Goal: Information Seeking & Learning: Learn about a topic

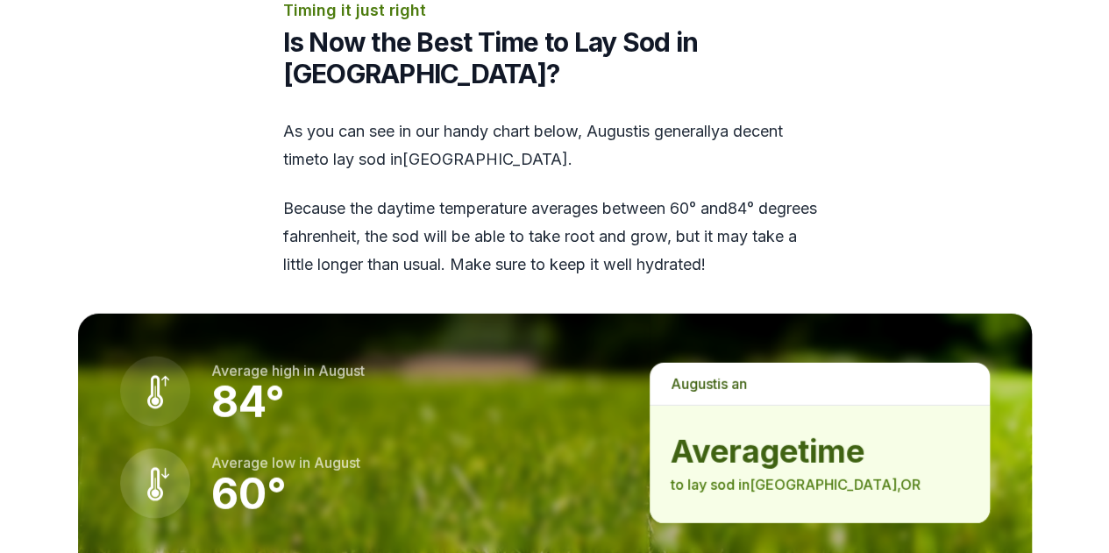
scroll to position [2367, 0]
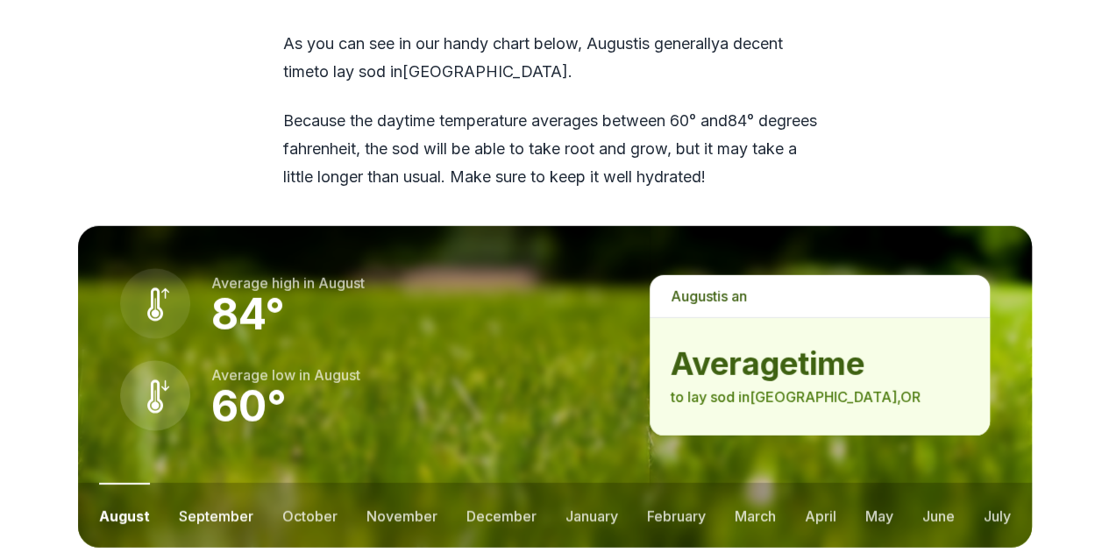
click at [219, 483] on button "september" at bounding box center [216, 515] width 75 height 65
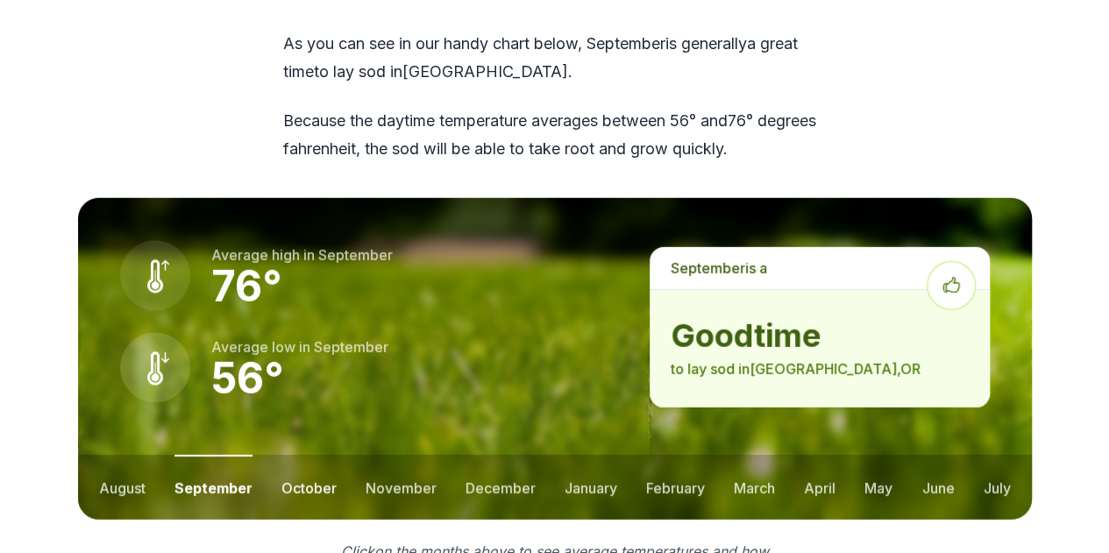
click at [316, 455] on button "october" at bounding box center [308, 487] width 55 height 65
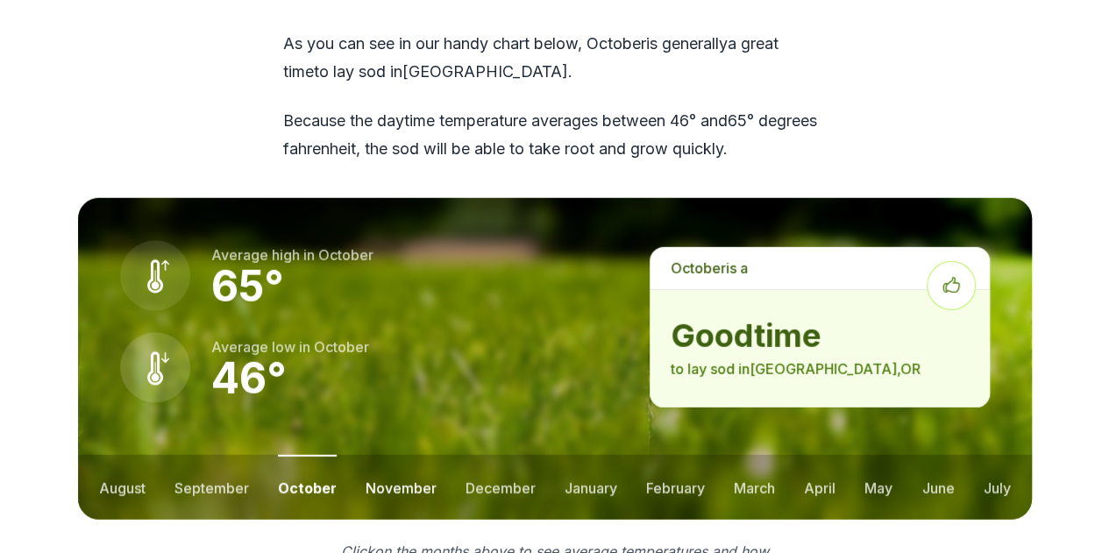
click at [403, 455] on button "november" at bounding box center [401, 487] width 71 height 65
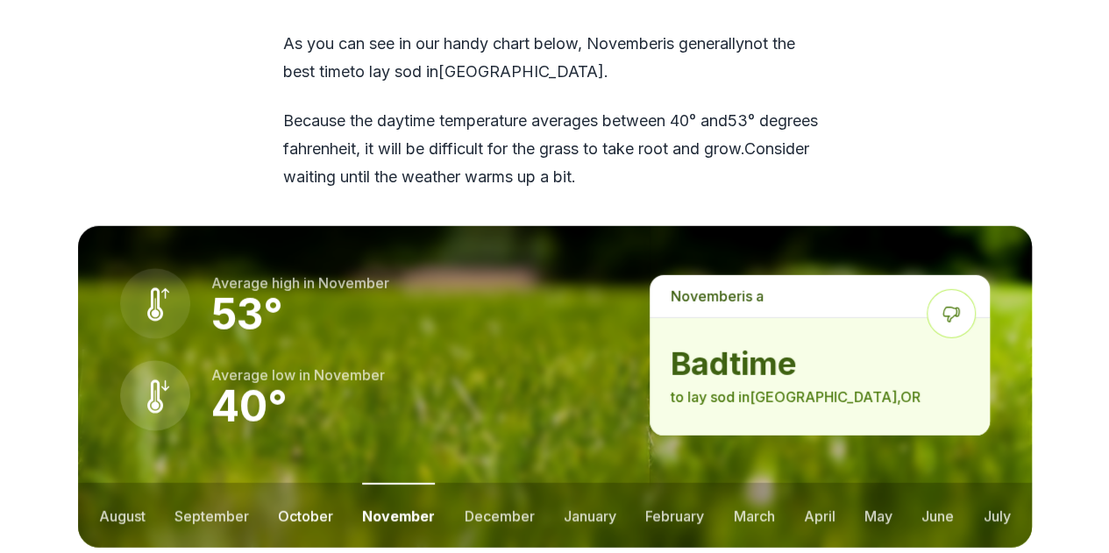
click at [290, 483] on button "october" at bounding box center [305, 515] width 55 height 65
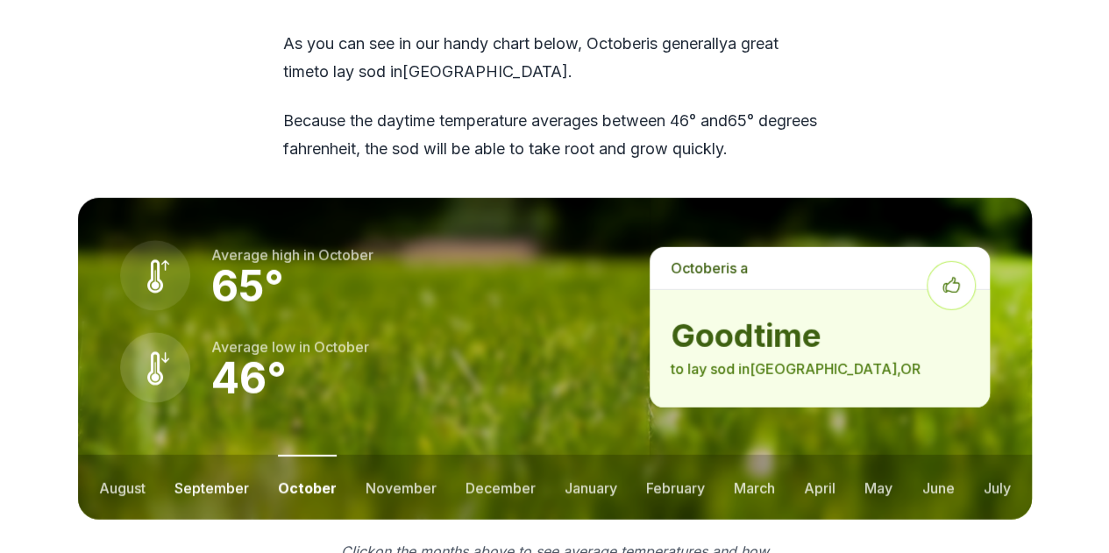
click at [219, 455] on button "september" at bounding box center [211, 487] width 75 height 65
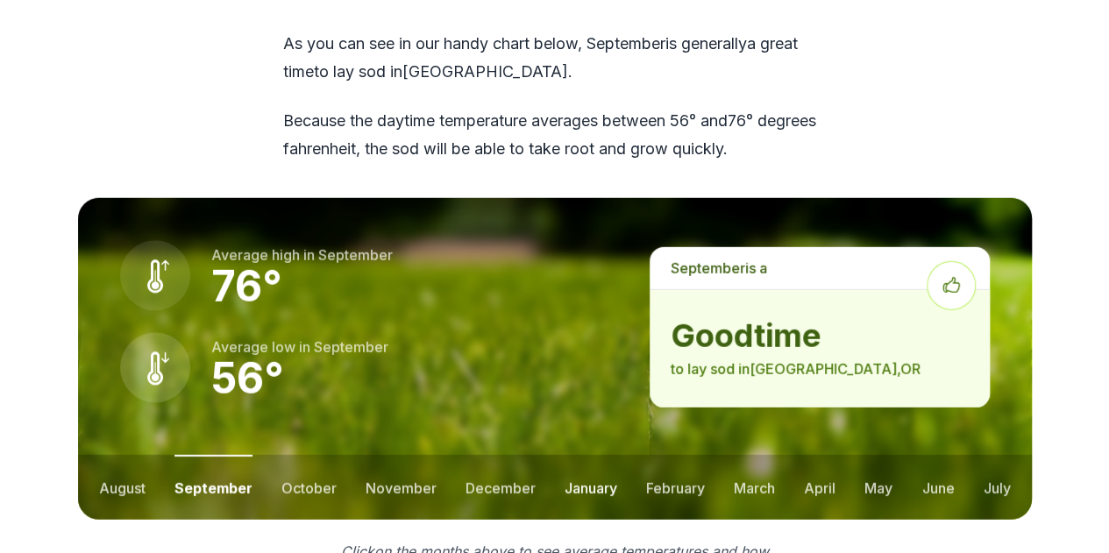
click at [579, 455] on button "january" at bounding box center [591, 487] width 53 height 65
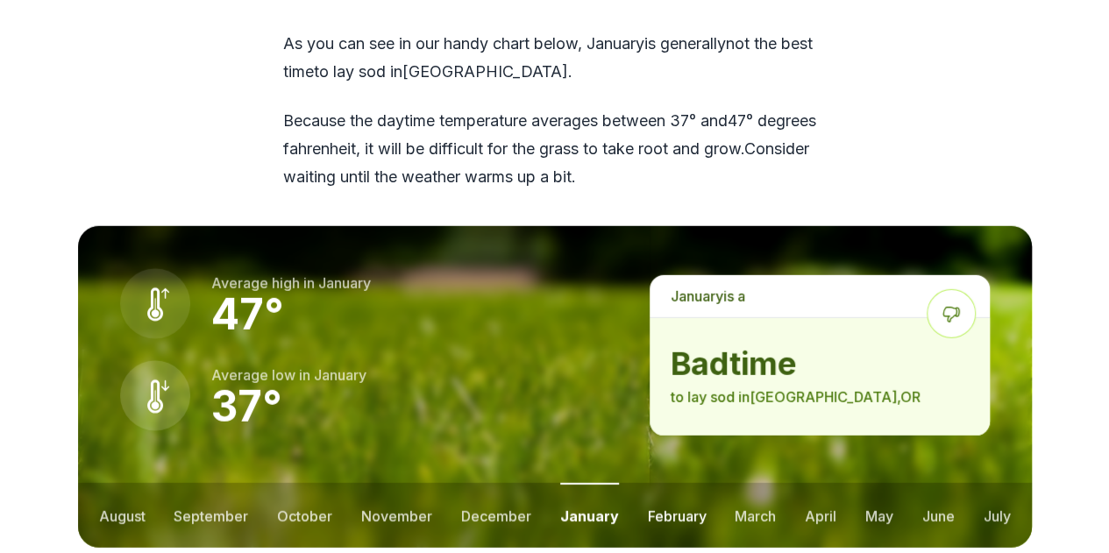
click at [666, 483] on button "february" at bounding box center [676, 515] width 59 height 65
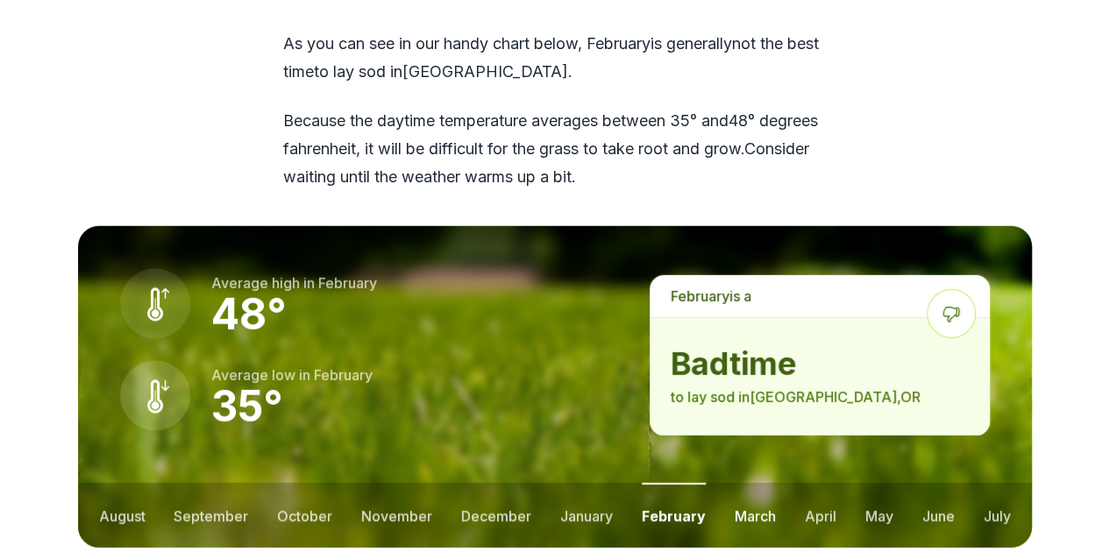
click at [761, 483] on button "march" at bounding box center [755, 515] width 41 height 65
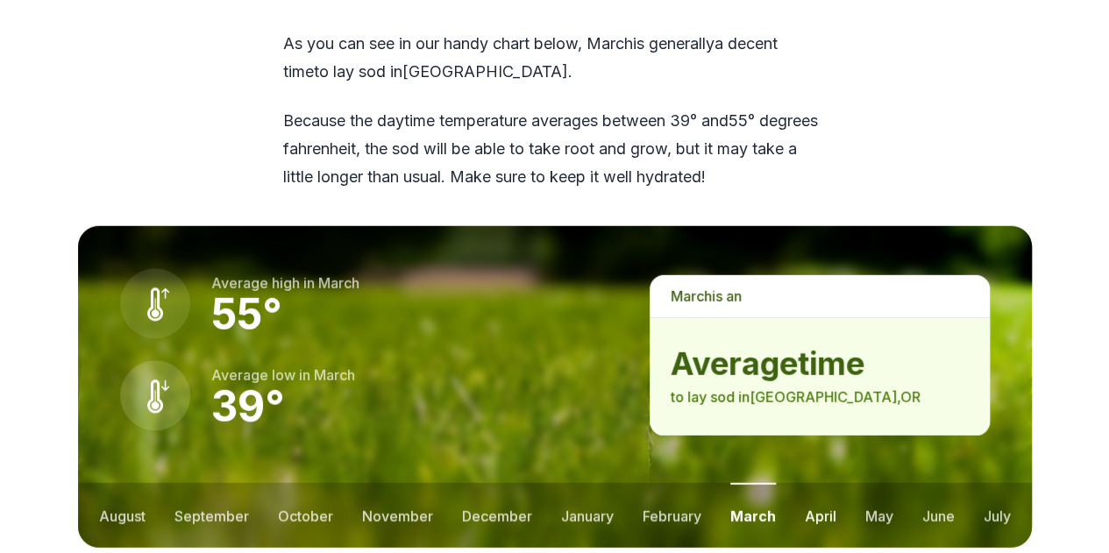
click at [807, 483] on button "april" at bounding box center [821, 515] width 32 height 65
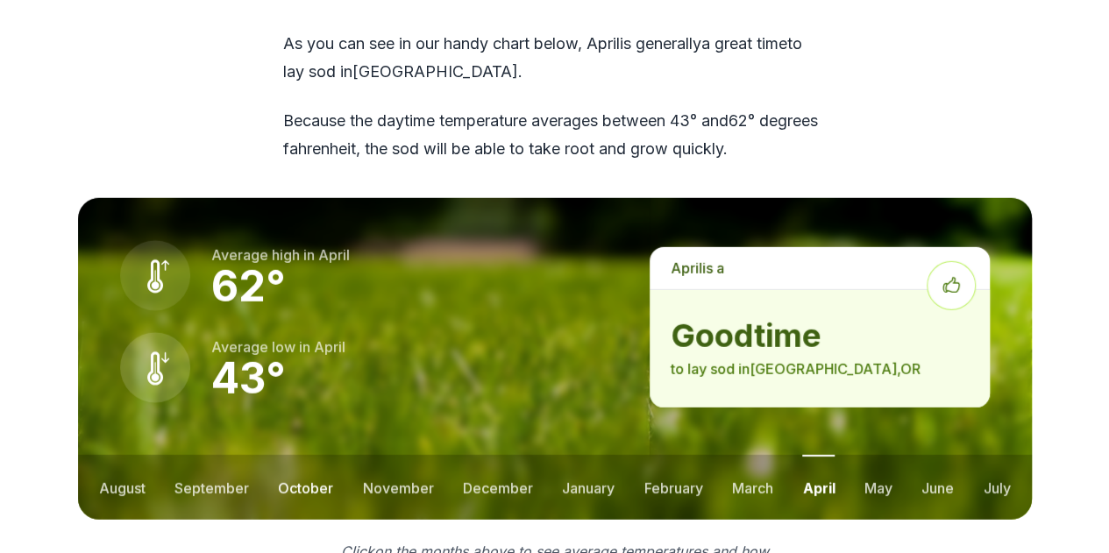
click at [308, 455] on button "october" at bounding box center [305, 487] width 55 height 65
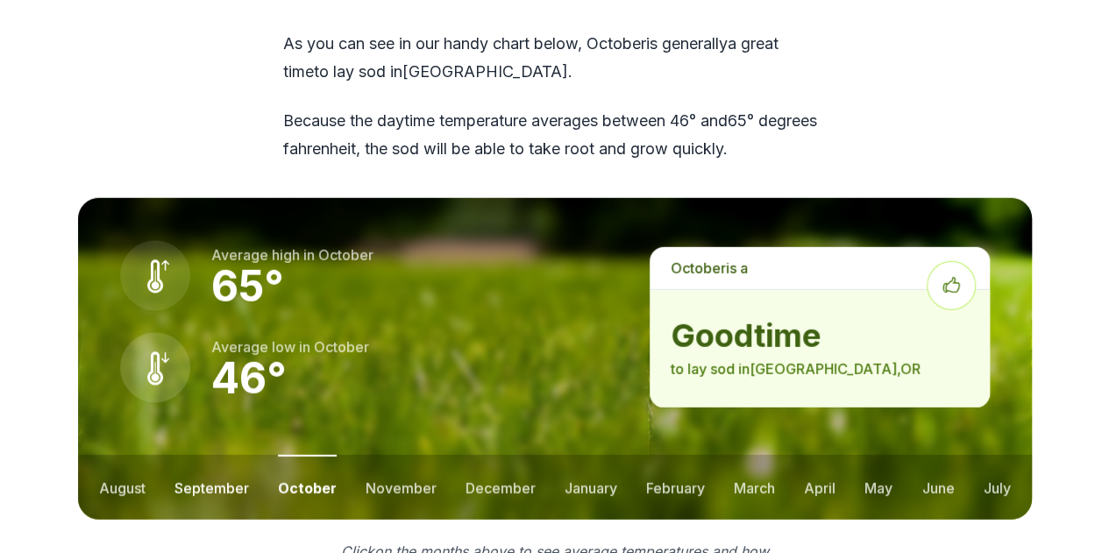
click at [222, 455] on button "september" at bounding box center [211, 487] width 75 height 65
